Goal: Ask a question

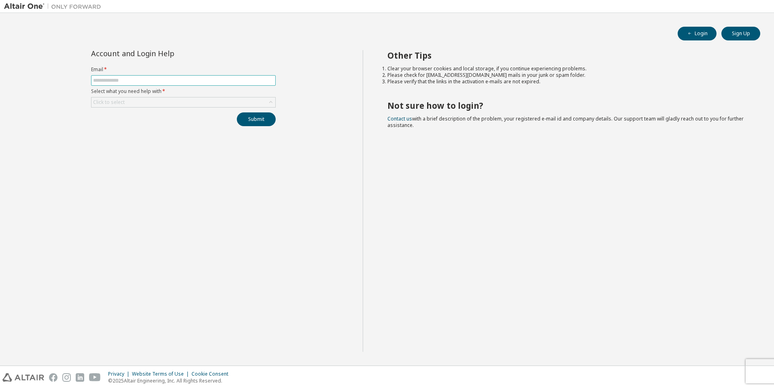
click at [140, 81] on input "text" at bounding box center [183, 80] width 180 height 6
type input "**********"
click at [112, 99] on div "Click to select" at bounding box center [109, 102] width 32 height 6
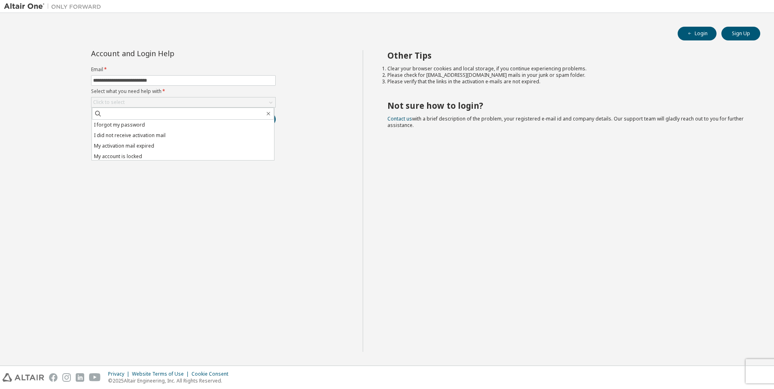
click at [123, 132] on li "I did not receive activation mail" at bounding box center [183, 135] width 182 height 11
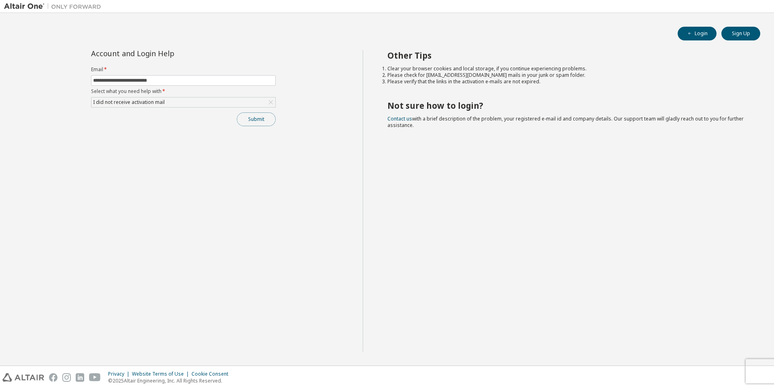
click at [262, 121] on button "Submit" at bounding box center [256, 120] width 39 height 14
click at [756, 373] on icon "button" at bounding box center [756, 372] width 5 height 5
click at [262, 120] on button "Submit" at bounding box center [256, 120] width 39 height 14
click at [261, 121] on button "Submit" at bounding box center [256, 120] width 39 height 14
click at [758, 373] on icon "button" at bounding box center [756, 372] width 5 height 5
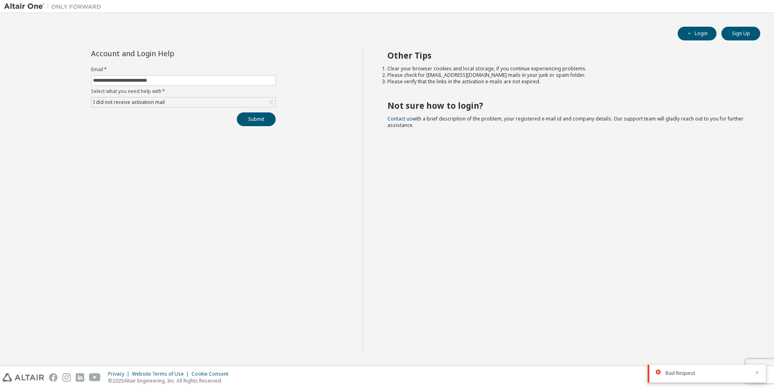
click at [758, 371] on icon "button" at bounding box center [756, 372] width 5 height 5
drag, startPoint x: 393, startPoint y: 108, endPoint x: 452, endPoint y: 165, distance: 81.9
click at [452, 165] on div "Other Tips Clear your browser cookies and local storage, if you continue experi…" at bounding box center [567, 201] width 408 height 302
drag, startPoint x: 452, startPoint y: 165, endPoint x: 490, endPoint y: 207, distance: 57.0
click at [490, 207] on div "Other Tips Clear your browser cookies and local storage, if you continue experi…" at bounding box center [567, 201] width 408 height 302
